Goal: Transaction & Acquisition: Download file/media

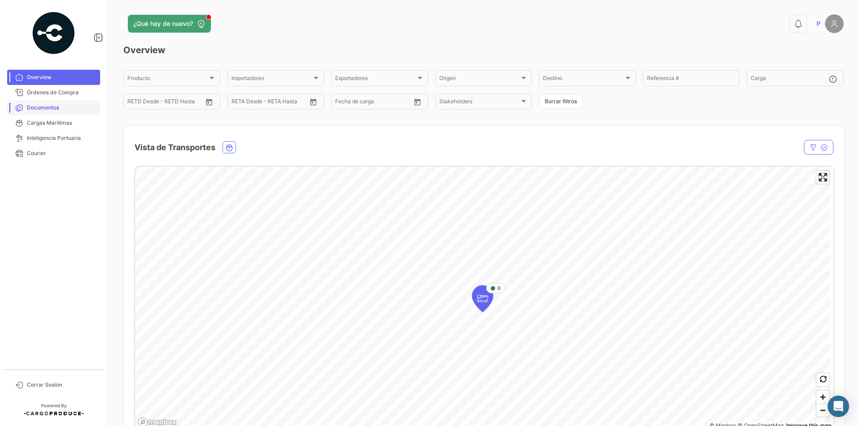
click at [66, 109] on span "Documentos" at bounding box center [62, 108] width 70 height 8
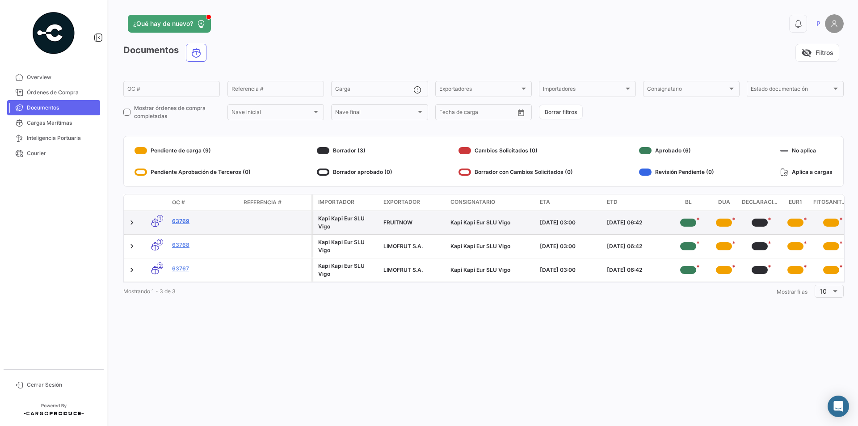
click at [181, 221] on link "63769" at bounding box center [204, 221] width 64 height 8
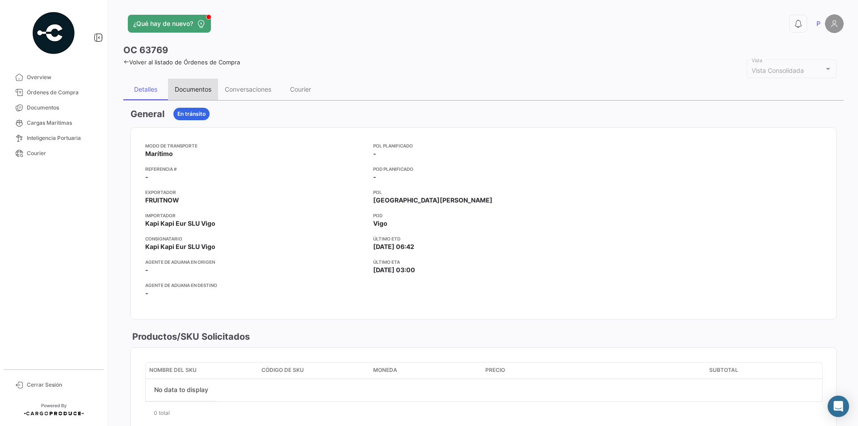
click at [192, 94] on div "Documentos" at bounding box center [193, 89] width 50 height 21
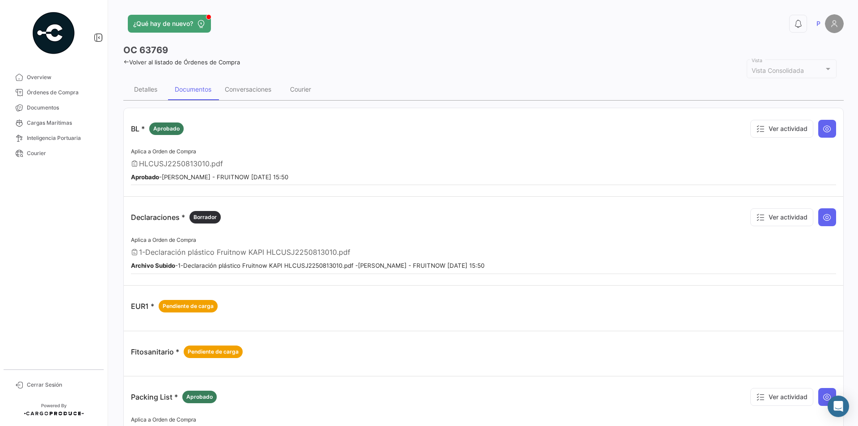
scroll to position [45, 0]
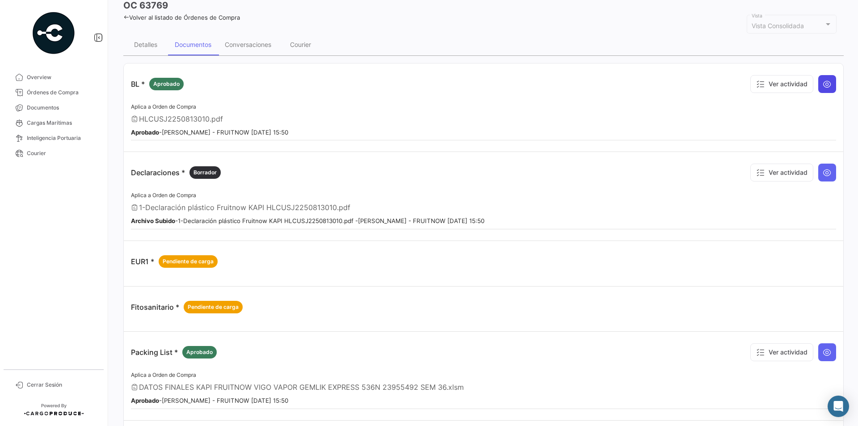
click at [822, 86] on icon at bounding box center [826, 84] width 9 height 9
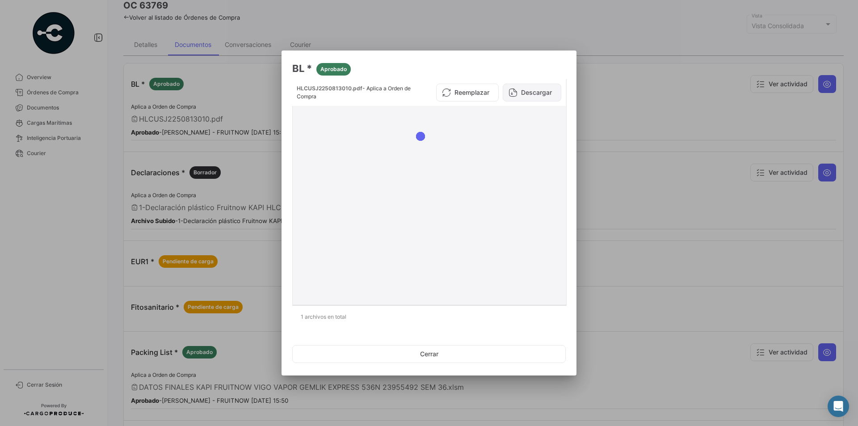
click at [525, 93] on button "Descargar" at bounding box center [532, 93] width 59 height 18
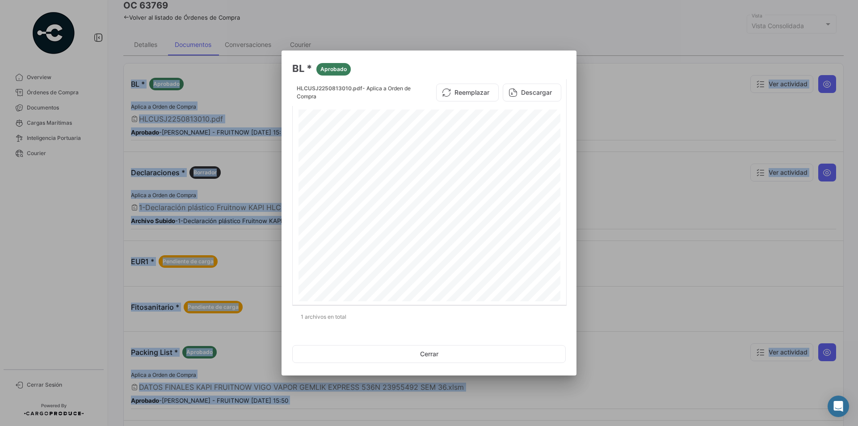
drag, startPoint x: 565, startPoint y: 71, endPoint x: -672, endPoint y: 227, distance: 1247.5
click at [0, 227] on html "Overview Órdenes de Compra Documentos Cargas Marítimas Inteligencia Portuaria C…" at bounding box center [429, 213] width 858 height 426
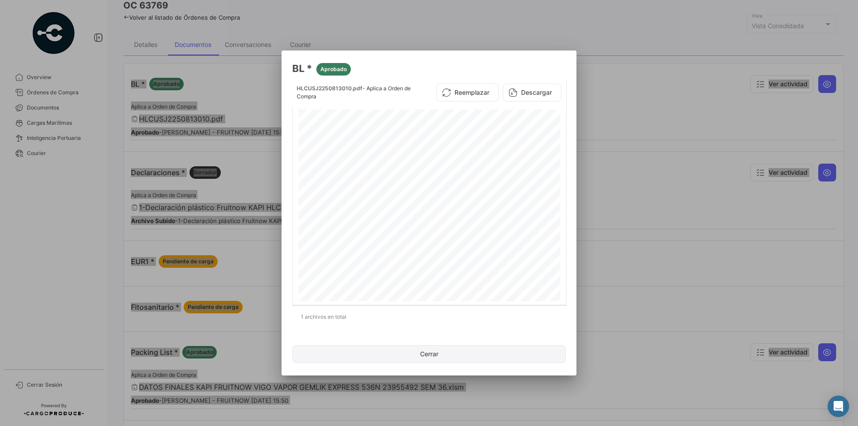
click at [454, 356] on button "Cerrar" at bounding box center [428, 354] width 273 height 18
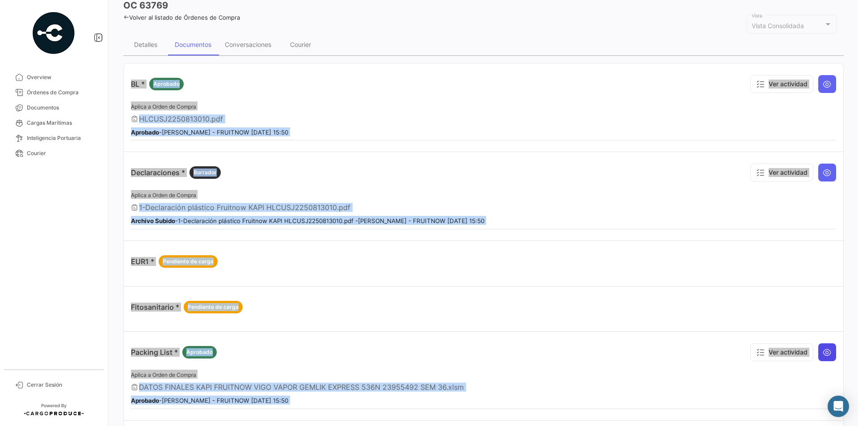
click at [823, 348] on icon at bounding box center [826, 352] width 9 height 9
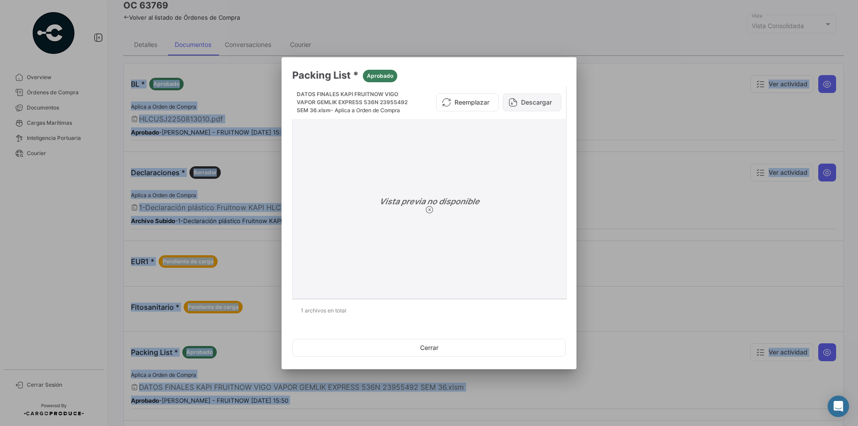
click at [537, 98] on button "Descargar" at bounding box center [532, 102] width 59 height 18
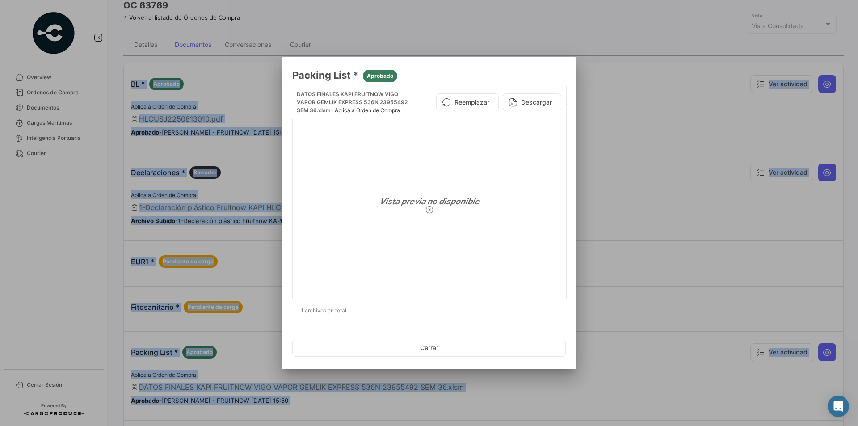
drag, startPoint x: 482, startPoint y: 343, endPoint x: 518, endPoint y: 318, distance: 43.4
click at [482, 343] on button "Cerrar" at bounding box center [428, 348] width 273 height 18
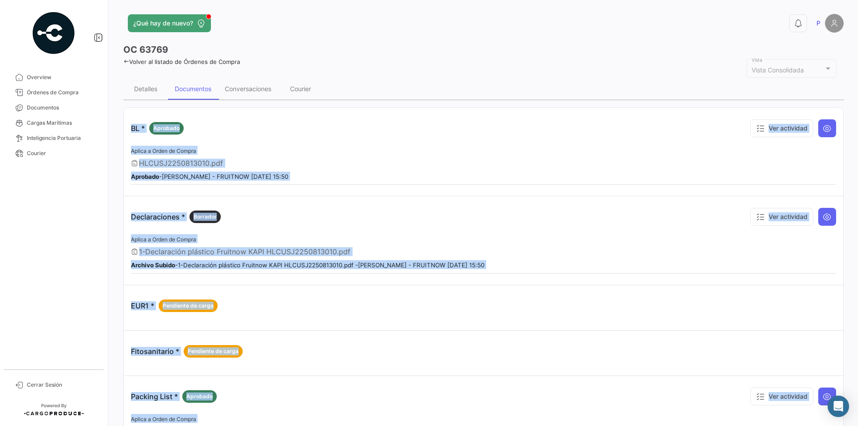
scroll to position [0, 0]
